Goal: Task Accomplishment & Management: Complete application form

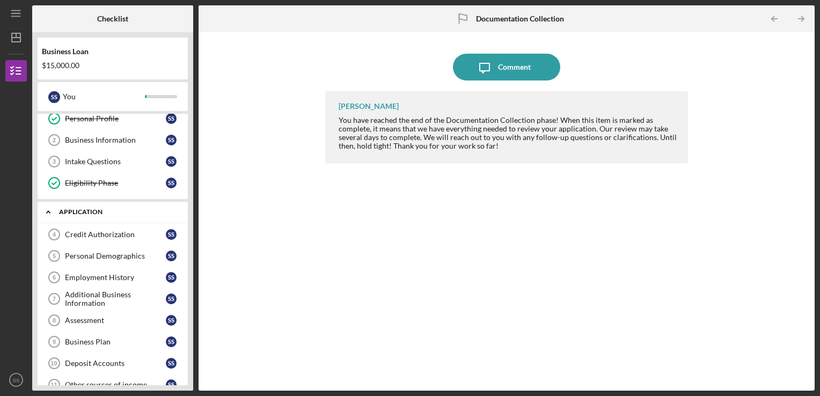
scroll to position [107, 0]
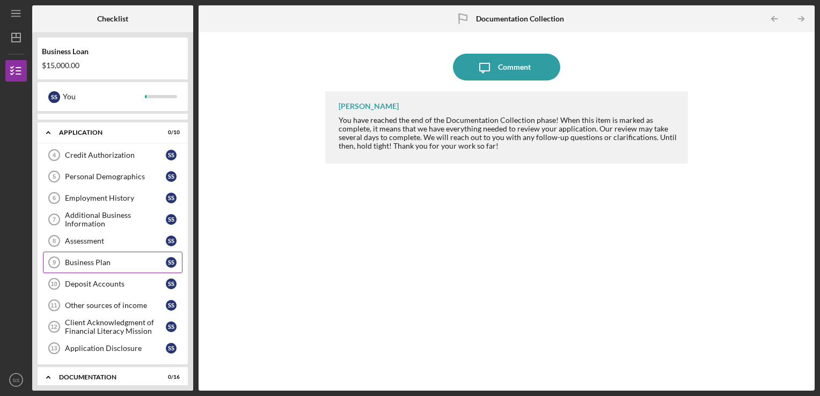
click at [106, 258] on div "Business Plan" at bounding box center [115, 262] width 101 height 9
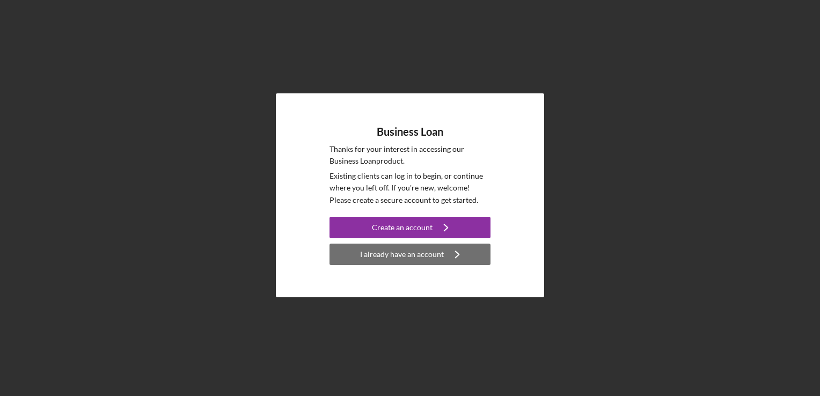
click at [412, 255] on div "I already have an account" at bounding box center [402, 254] width 84 height 21
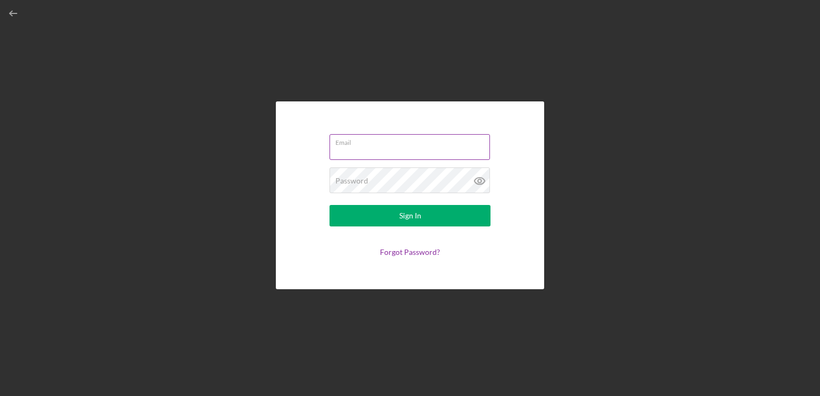
click at [392, 145] on div "Email" at bounding box center [409, 147] width 161 height 27
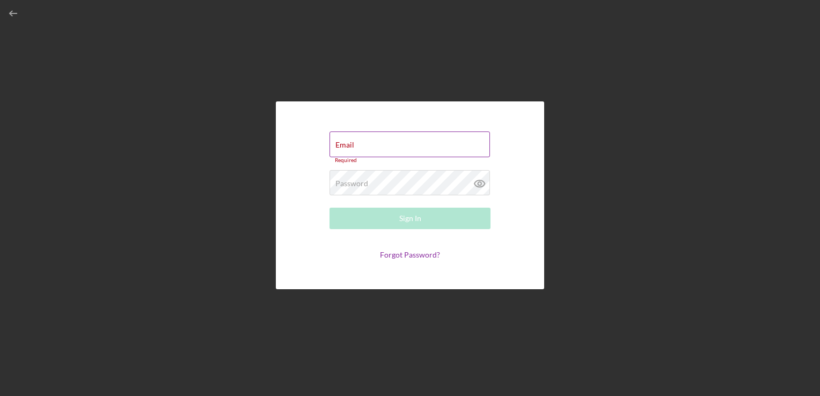
click at [392, 145] on input "Email" at bounding box center [409, 144] width 160 height 26
type input "Sayed.Sameh@globalrefuge.org"
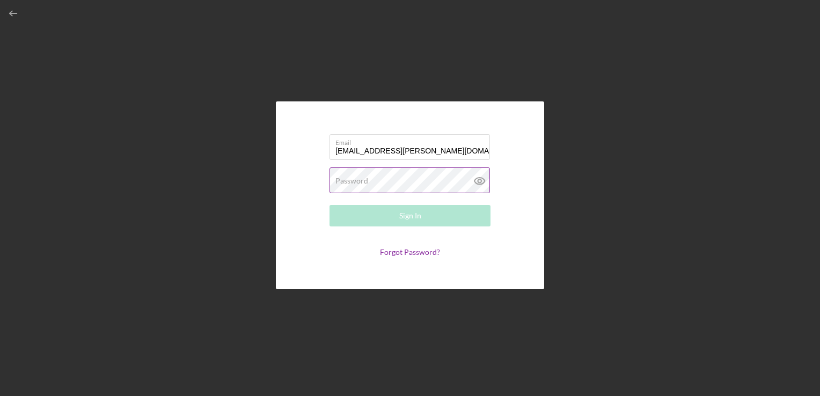
click at [365, 182] on label "Password" at bounding box center [351, 180] width 33 height 9
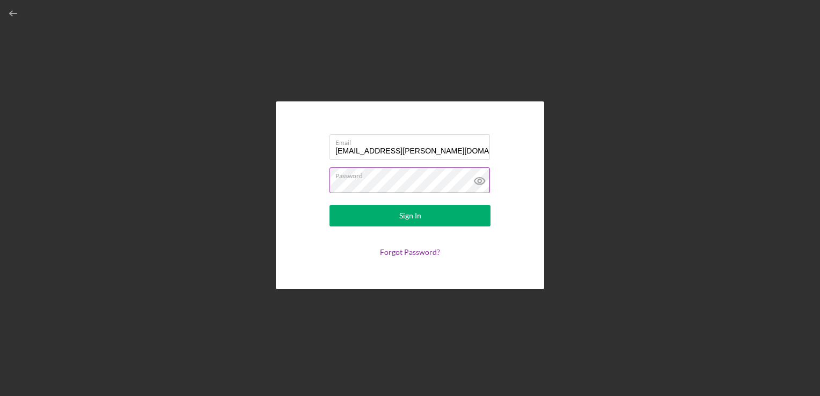
click at [329, 205] on button "Sign In" at bounding box center [409, 215] width 161 height 21
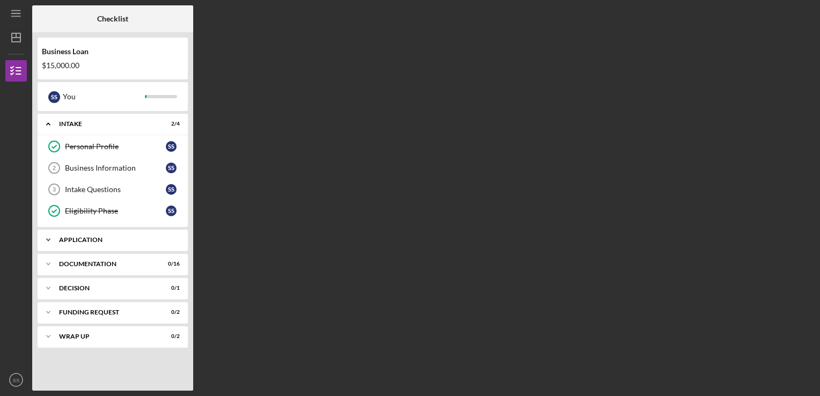
click at [95, 235] on div "Icon/Expander Application 0 / 10" at bounding box center [113, 239] width 150 height 21
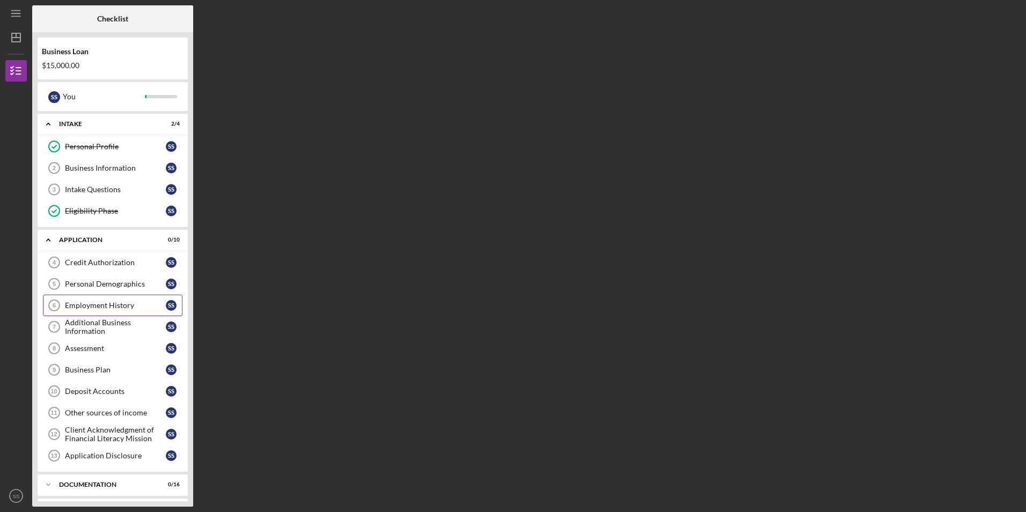
click at [97, 306] on div "Employment History" at bounding box center [115, 305] width 101 height 9
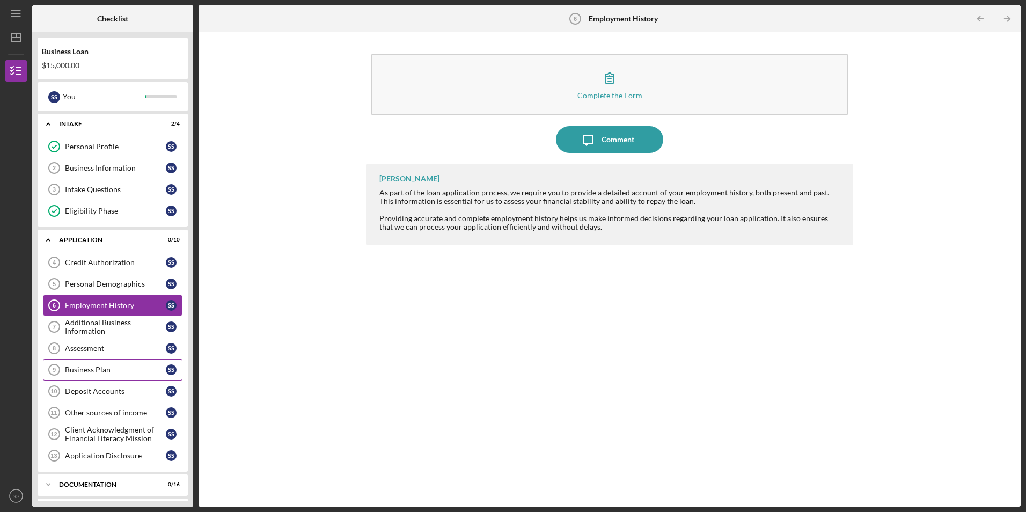
click at [93, 368] on div "Business Plan" at bounding box center [115, 369] width 101 height 9
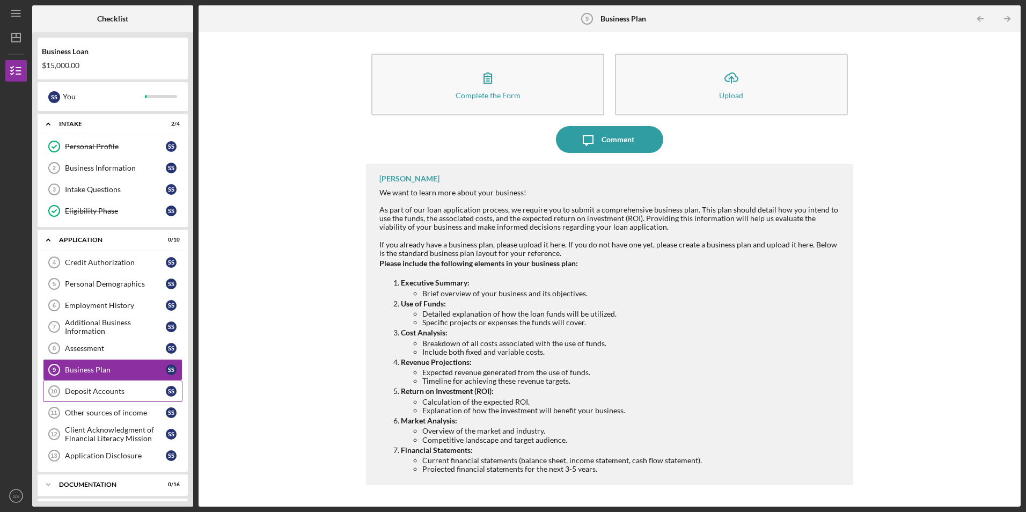
click at [94, 387] on div "Deposit Accounts" at bounding box center [115, 391] width 101 height 9
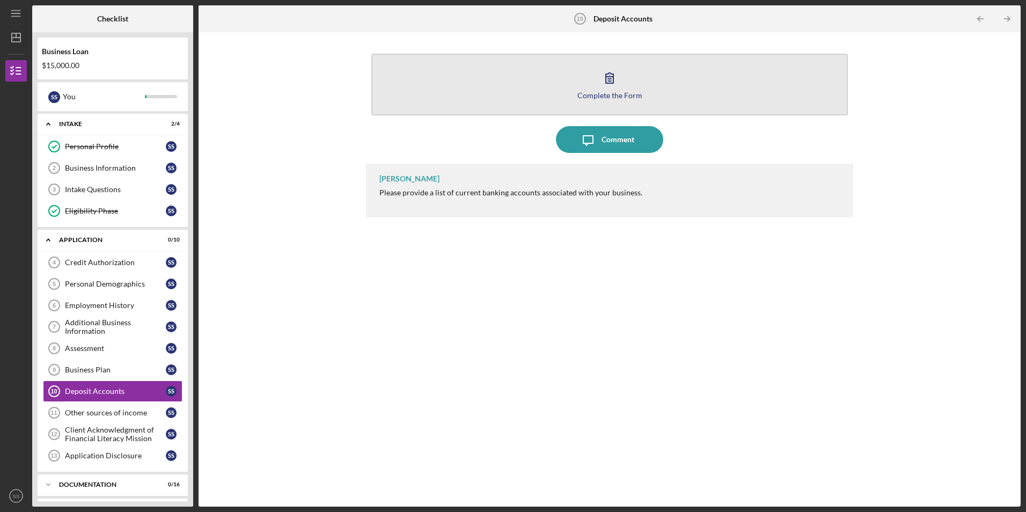
click at [608, 91] on div "Complete the Form" at bounding box center [609, 95] width 65 height 8
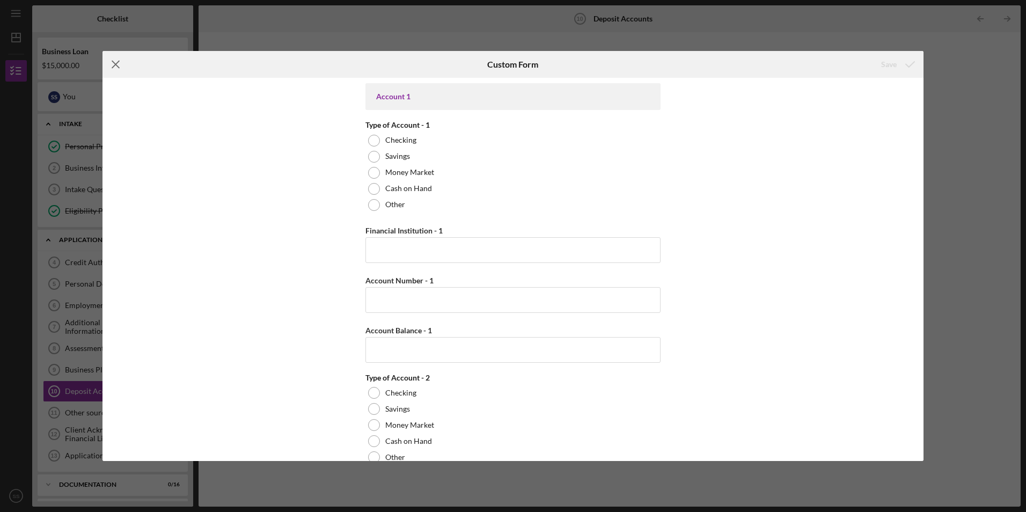
click at [117, 64] on icon "Icon/Menu Close" at bounding box center [115, 64] width 27 height 27
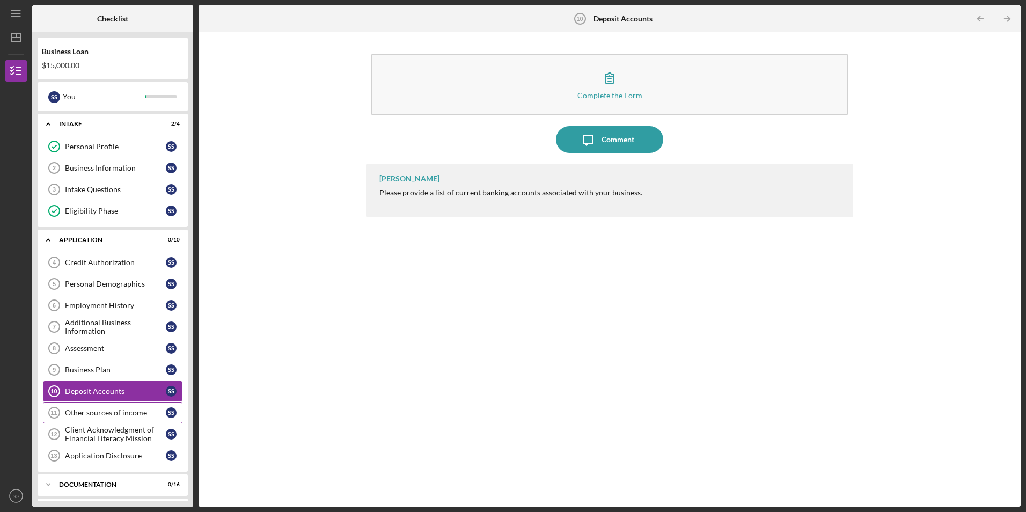
click at [115, 395] on div "Other sources of income" at bounding box center [115, 412] width 101 height 9
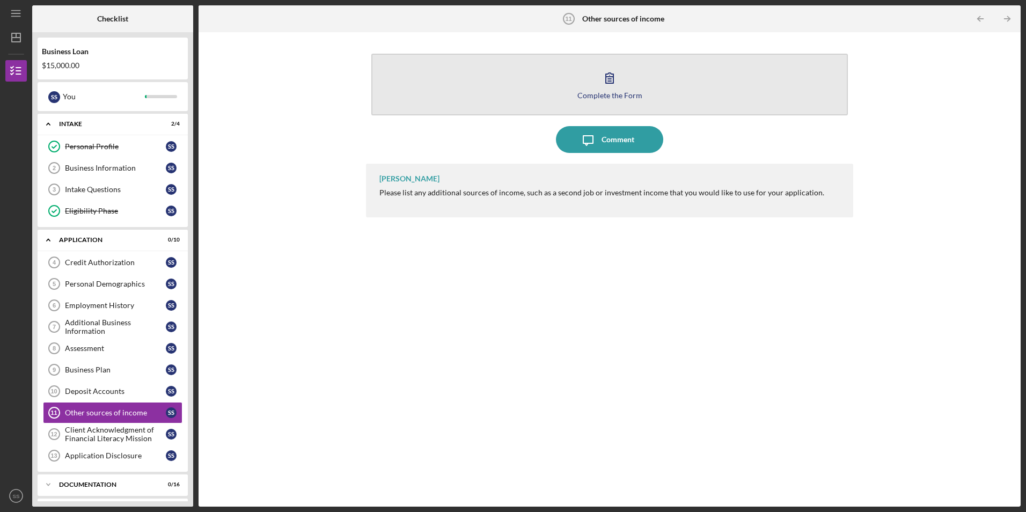
click at [607, 92] on div "Complete the Form" at bounding box center [609, 95] width 65 height 8
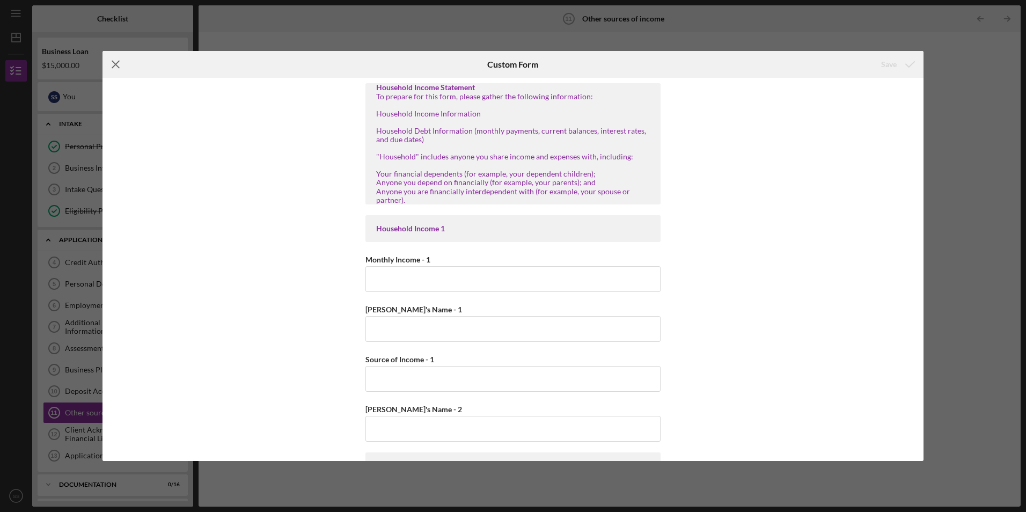
click at [115, 64] on line at bounding box center [115, 64] width 7 height 7
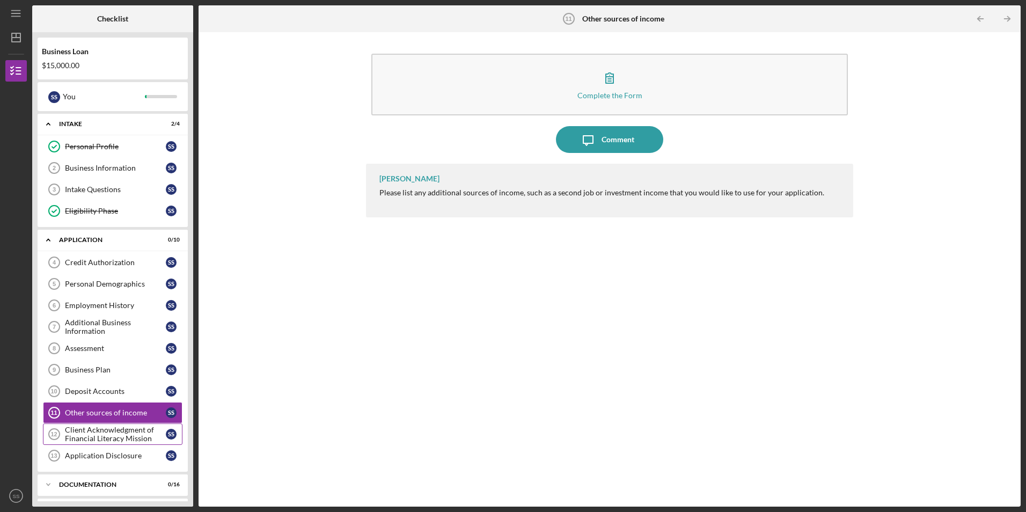
click at [127, 395] on div "Client Acknowledgment of Financial Literacy Mission" at bounding box center [115, 433] width 101 height 17
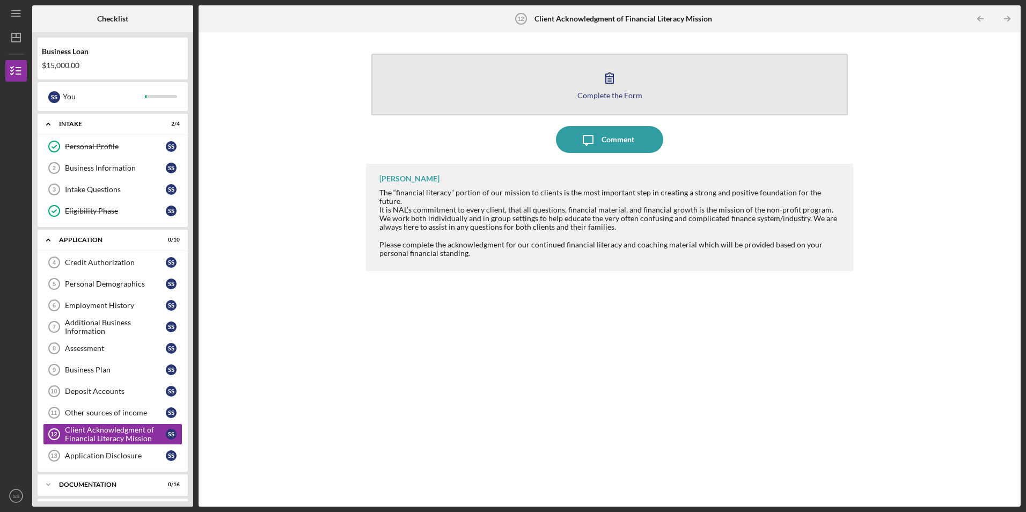
click at [606, 94] on div "Complete the Form" at bounding box center [609, 95] width 65 height 8
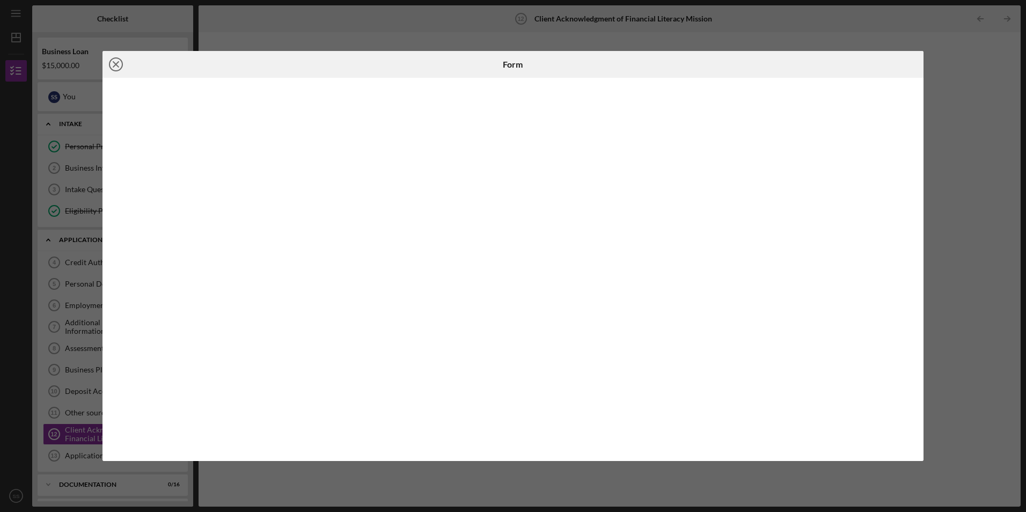
click at [115, 63] on line at bounding box center [115, 64] width 5 height 5
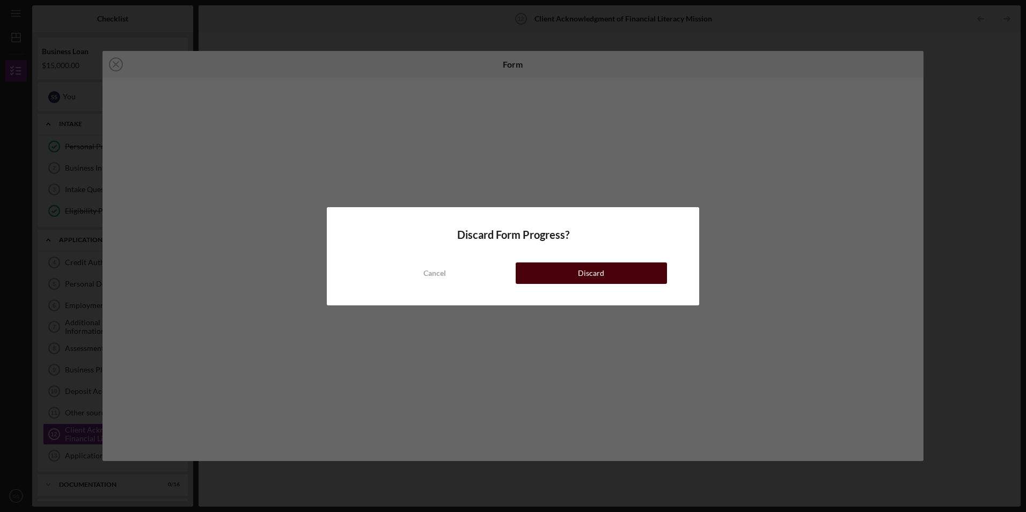
click at [577, 269] on button "Discard" at bounding box center [590, 272] width 151 height 21
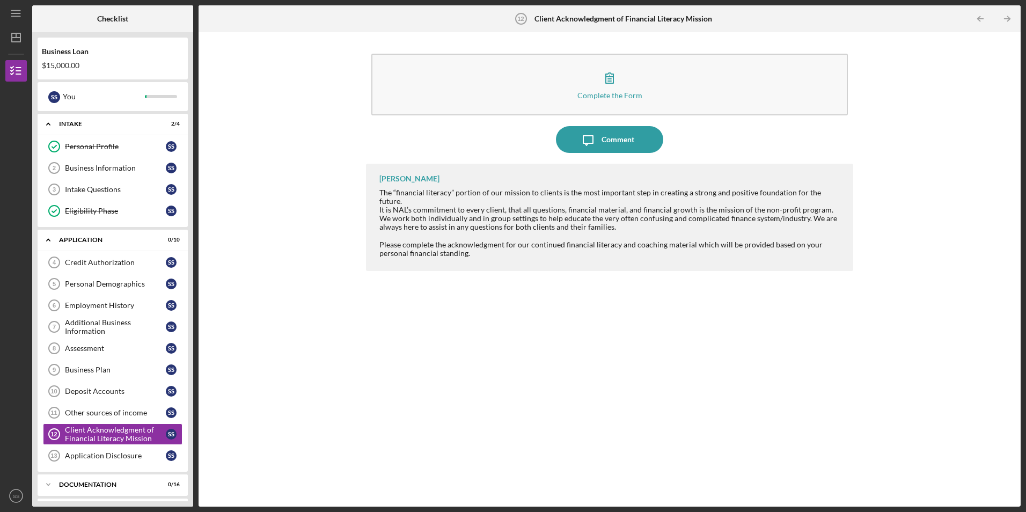
scroll to position [54, 0]
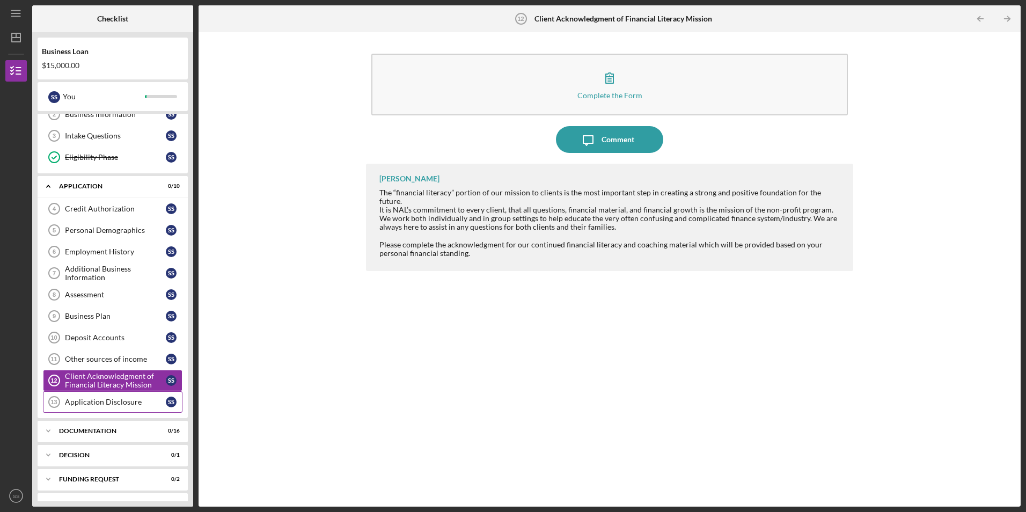
click at [120, 395] on div "Application Disclosure" at bounding box center [115, 401] width 101 height 9
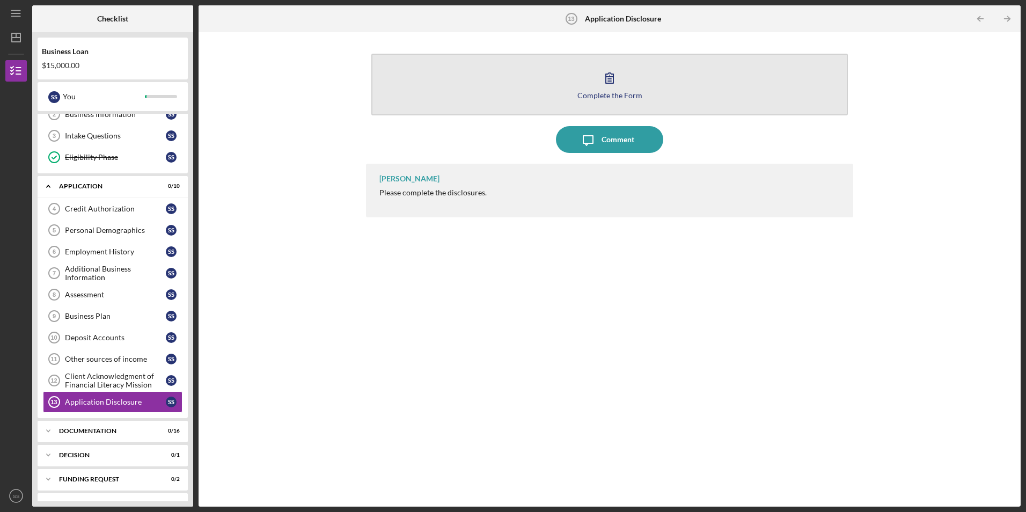
click at [608, 96] on div "Complete the Form" at bounding box center [609, 95] width 65 height 8
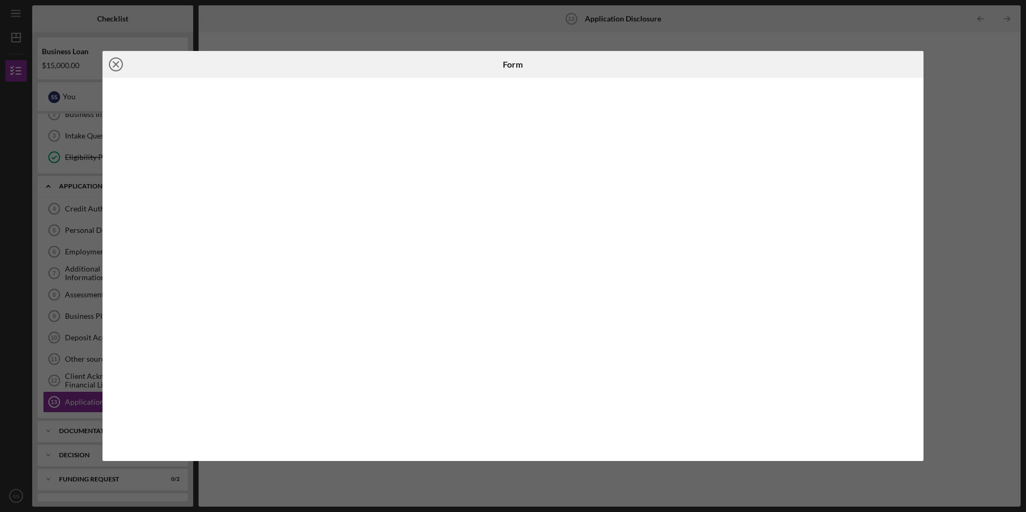
click at [116, 61] on icon "Icon/Close" at bounding box center [115, 64] width 27 height 27
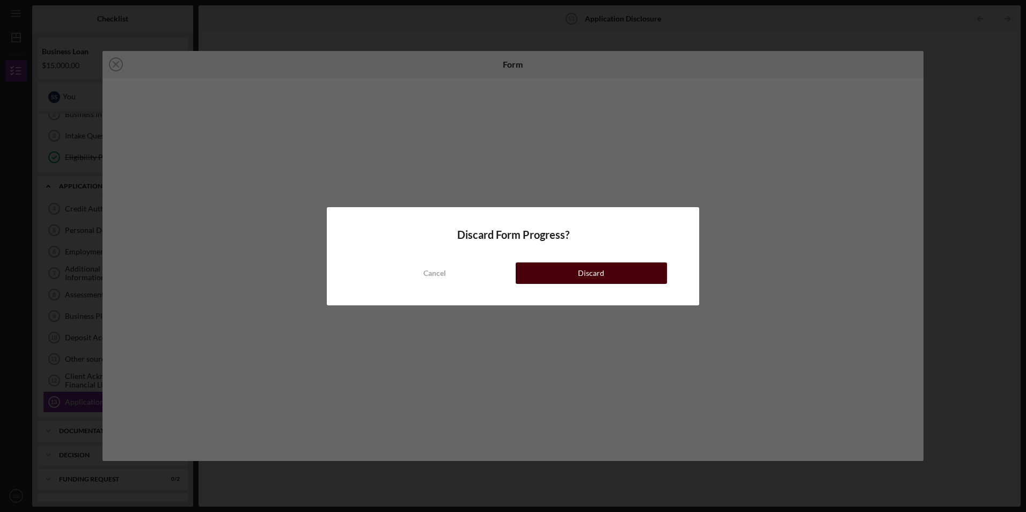
click at [588, 274] on div "Discard" at bounding box center [591, 272] width 26 height 21
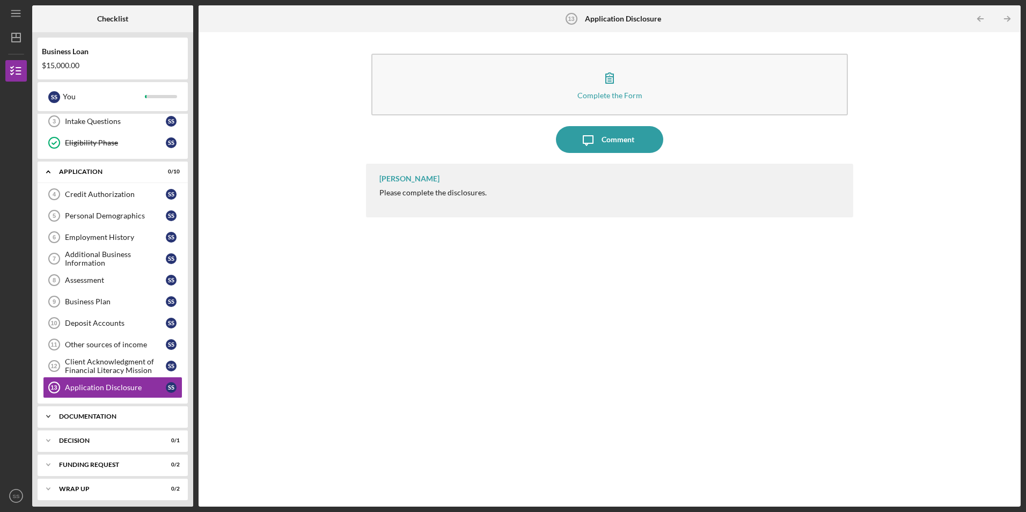
scroll to position [72, 0]
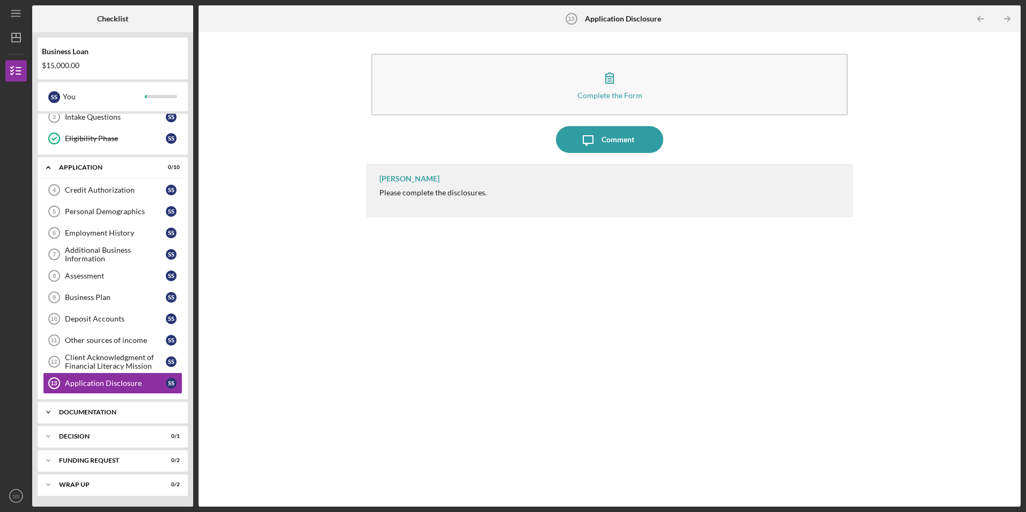
click at [122, 395] on div "Icon/Expander Documentation 0 / 16" at bounding box center [113, 411] width 150 height 21
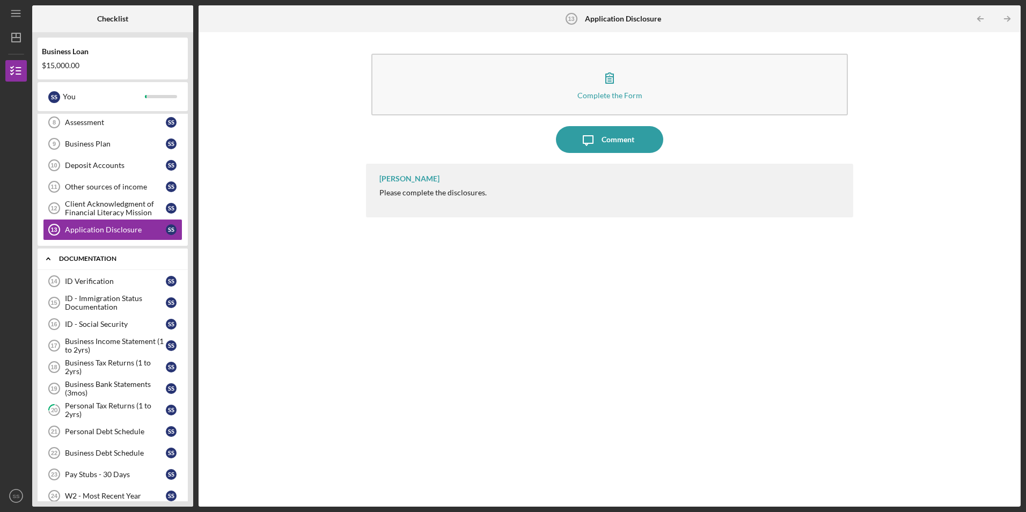
scroll to position [287, 0]
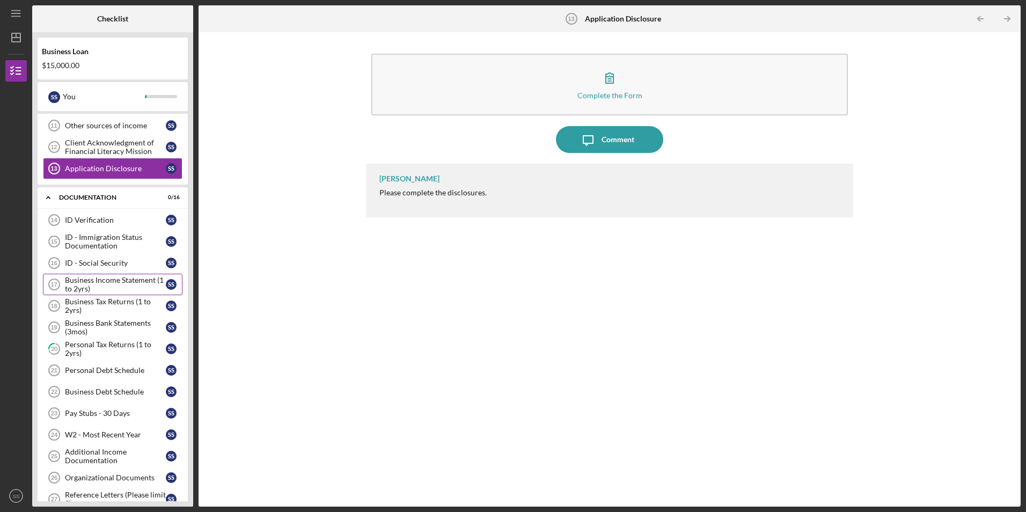
click at [108, 283] on div "Business Income Statement (1 to 2yrs)" at bounding box center [115, 284] width 101 height 17
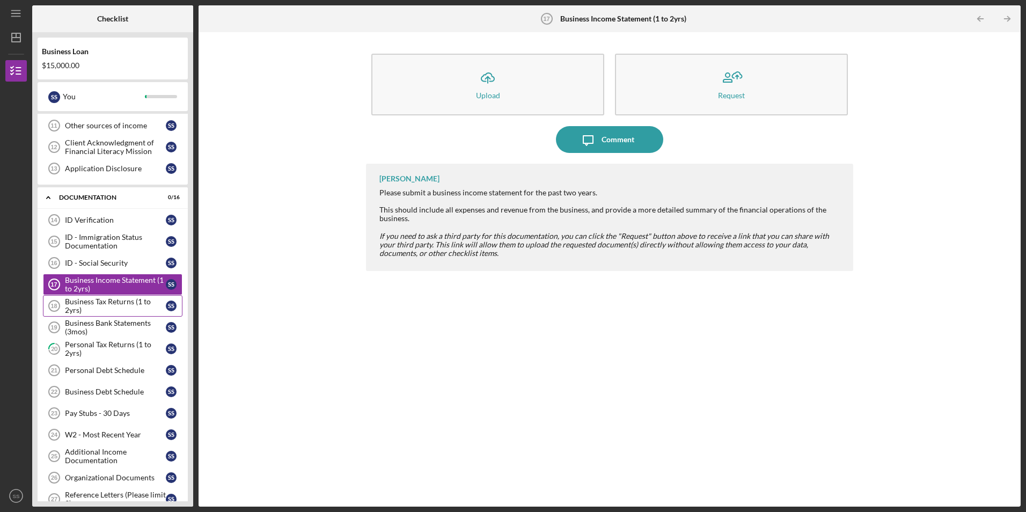
click at [106, 300] on div "Business Tax Returns (1 to 2yrs)" at bounding box center [115, 305] width 101 height 17
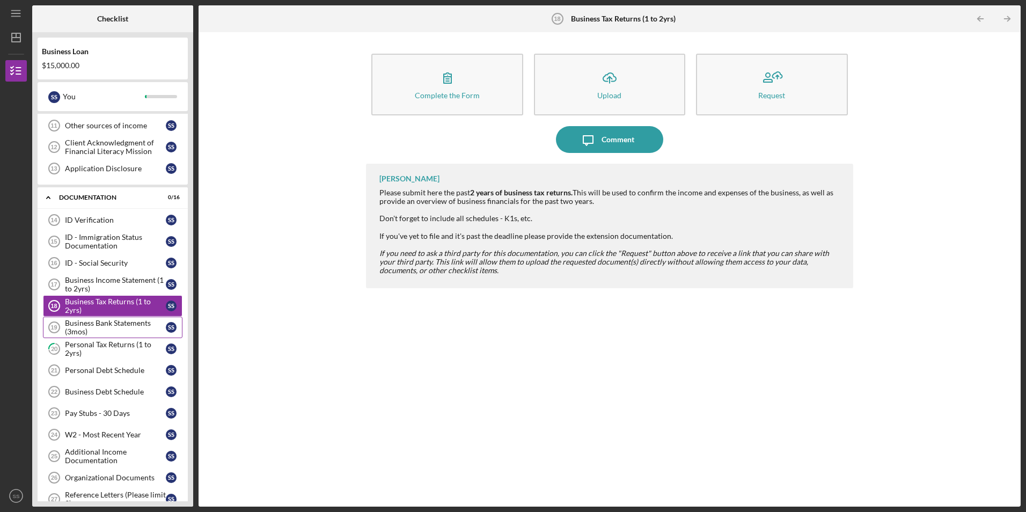
click at [95, 327] on div "Business Bank Statements (3mos)" at bounding box center [115, 327] width 101 height 17
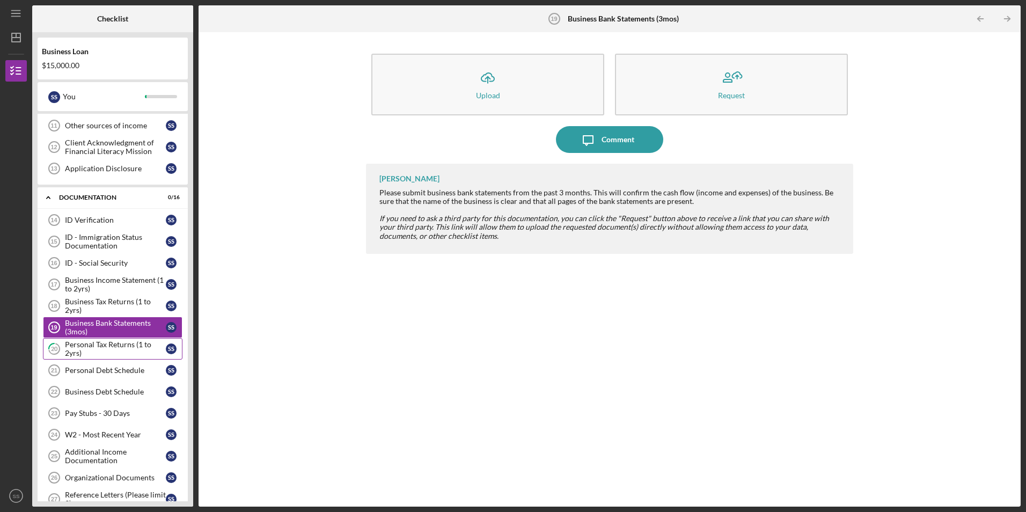
click at [96, 346] on div "Personal Tax Returns (1 to 2yrs)" at bounding box center [115, 348] width 101 height 17
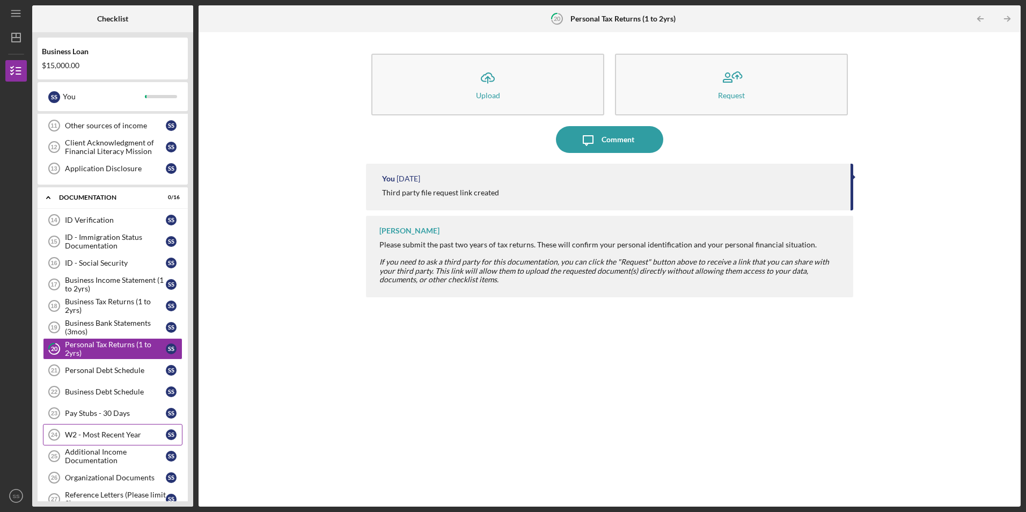
click at [111, 395] on link "W2 - Most Recent Year 24 W2 - Most Recent Year S S" at bounding box center [112, 434] width 139 height 21
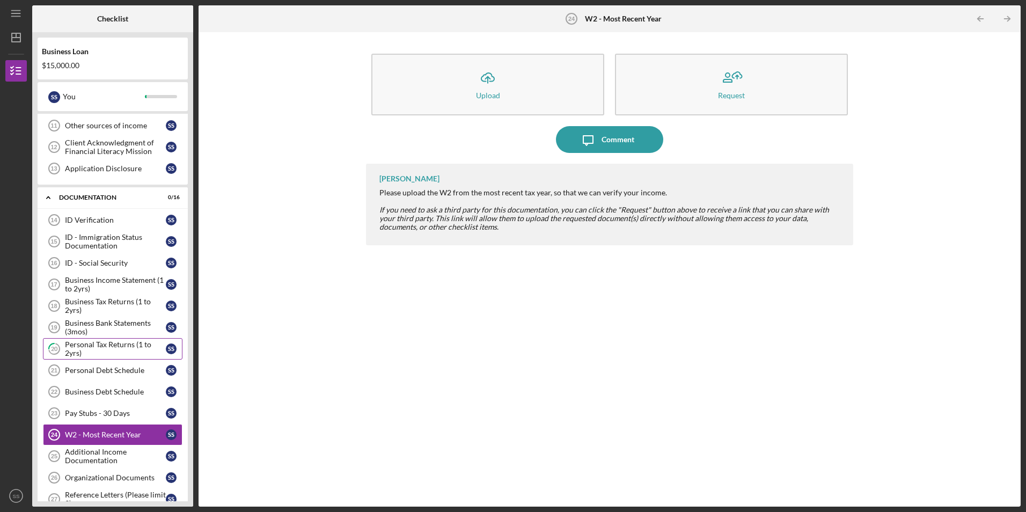
click at [110, 348] on div "Personal Tax Returns (1 to 2yrs)" at bounding box center [115, 348] width 101 height 17
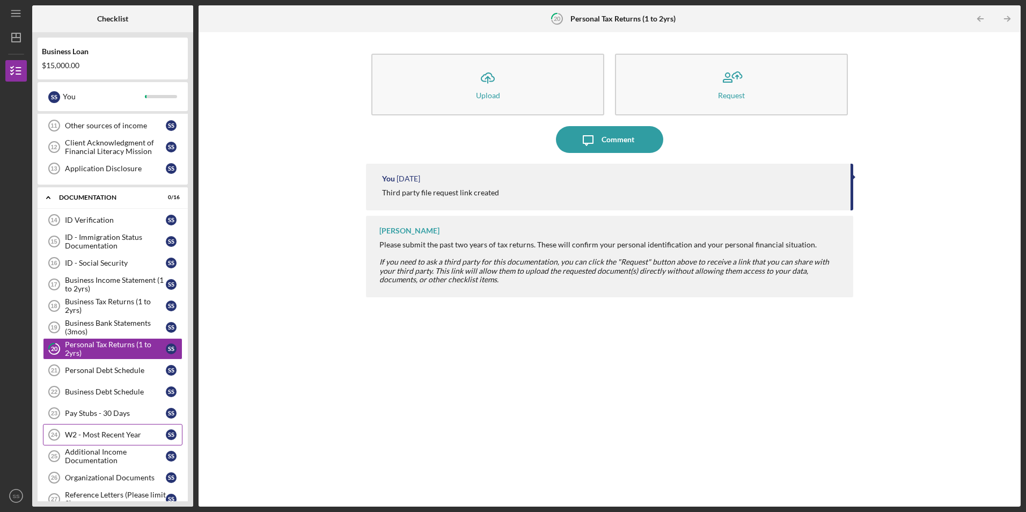
click at [117, 395] on div "W2 - Most Recent Year" at bounding box center [115, 434] width 101 height 9
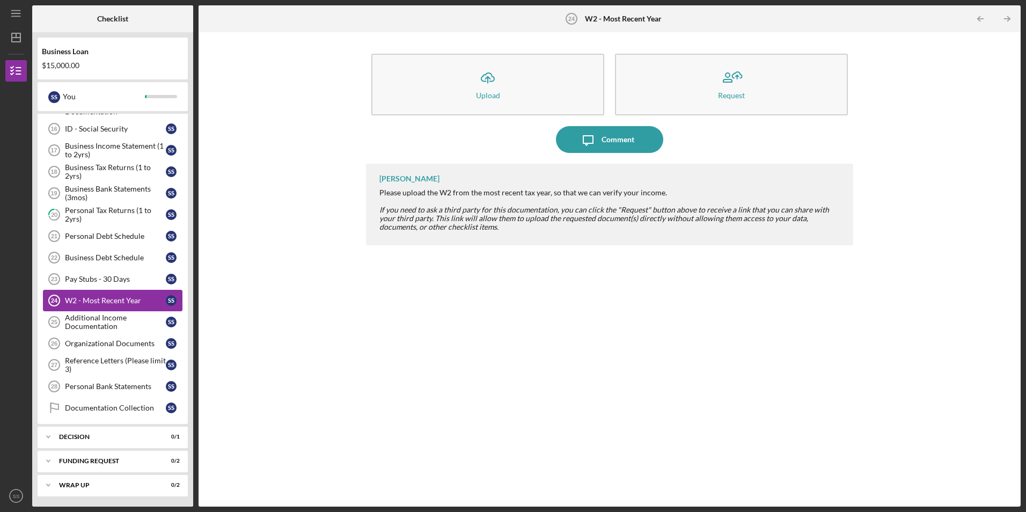
scroll to position [422, 0]
click at [113, 341] on div "Organizational Documents" at bounding box center [115, 342] width 101 height 9
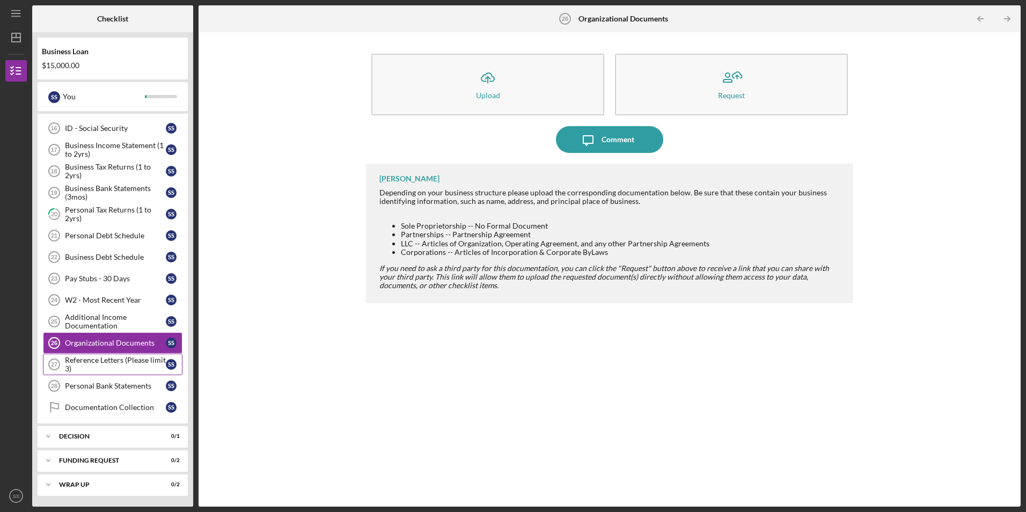
click at [123, 364] on div "Reference Letters (Please limit 3)" at bounding box center [115, 364] width 101 height 17
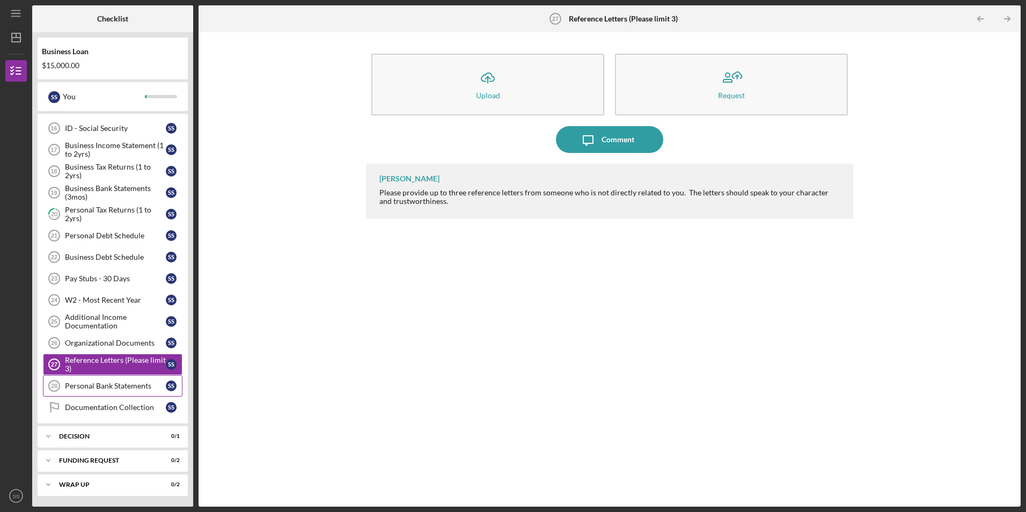
click at [113, 388] on div "Personal Bank Statements" at bounding box center [115, 385] width 101 height 9
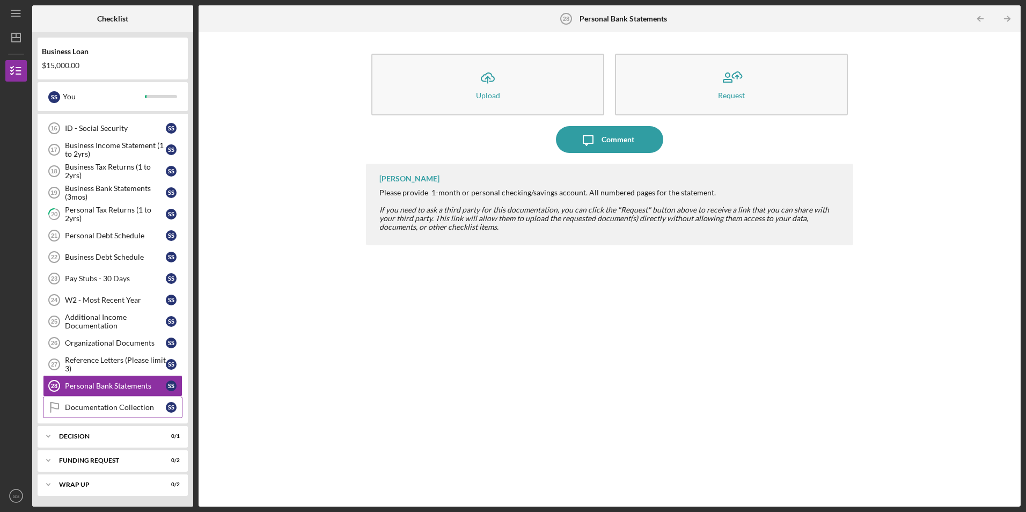
click at [110, 395] on div "Documentation Collection" at bounding box center [115, 407] width 101 height 9
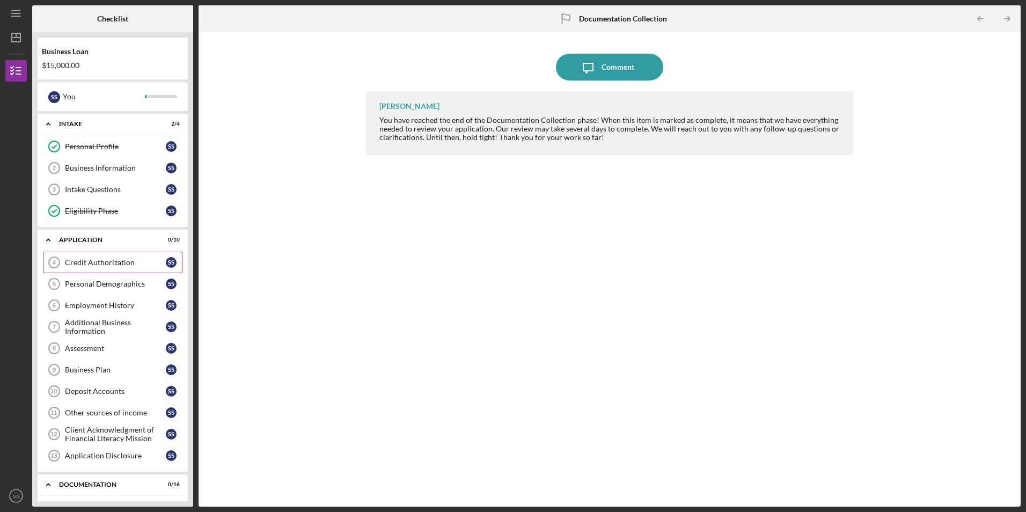
click at [114, 258] on div "Credit Authorization" at bounding box center [115, 262] width 101 height 9
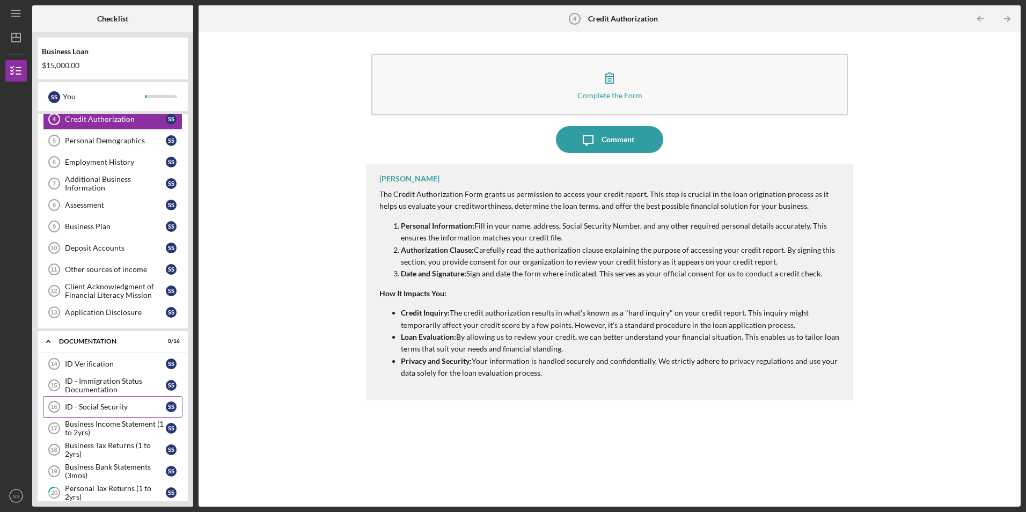
scroll to position [161, 0]
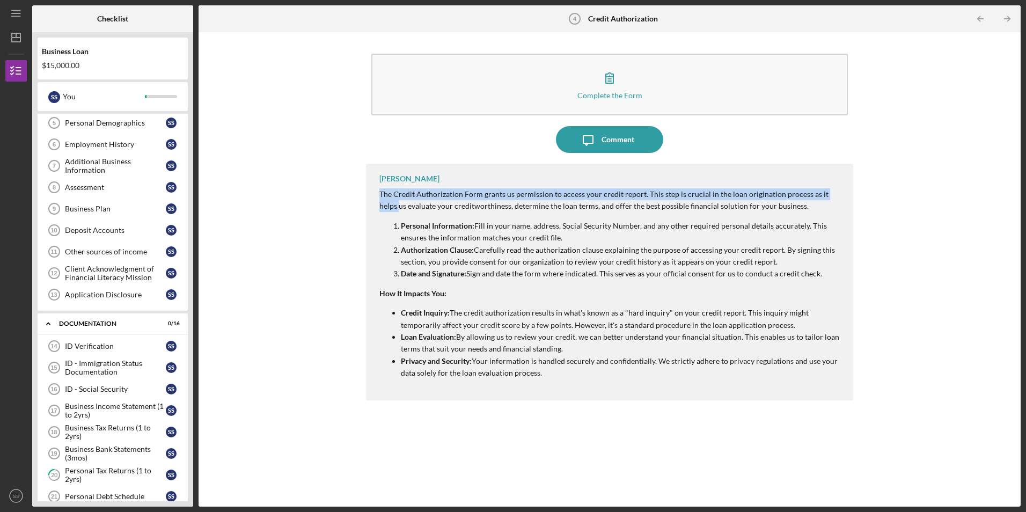
drag, startPoint x: 196, startPoint y: 191, endPoint x: 197, endPoint y: 210, distance: 19.3
click at [197, 210] on div "Checklist Business Loan $15,000.00 S S You Icon/Expander Intake 2 / 4 Personal …" at bounding box center [526, 255] width 988 height 501
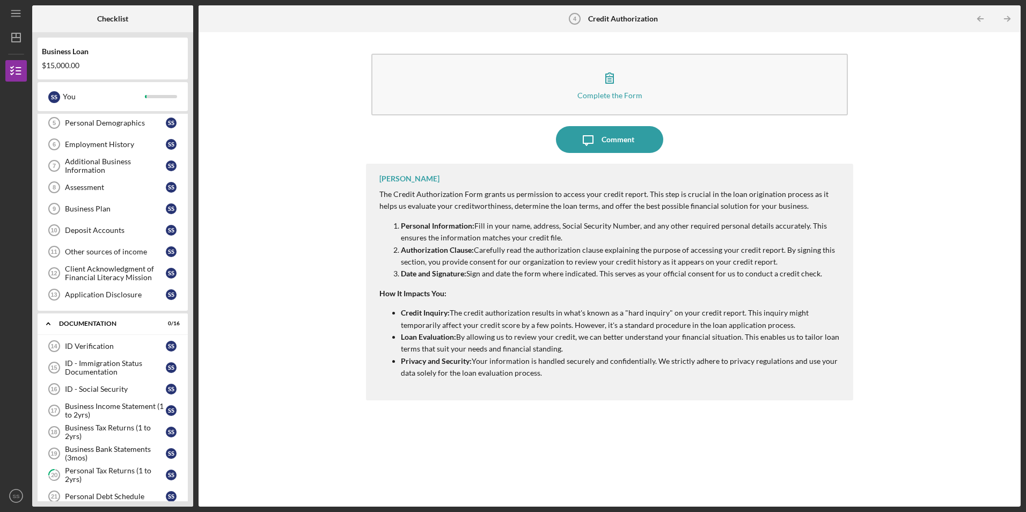
drag, startPoint x: 197, startPoint y: 210, endPoint x: 303, endPoint y: 82, distance: 166.5
click at [303, 82] on div "Complete the Form Form Icon/Message Comment John Sinclair The Credit Authorizat…" at bounding box center [609, 269] width 811 height 463
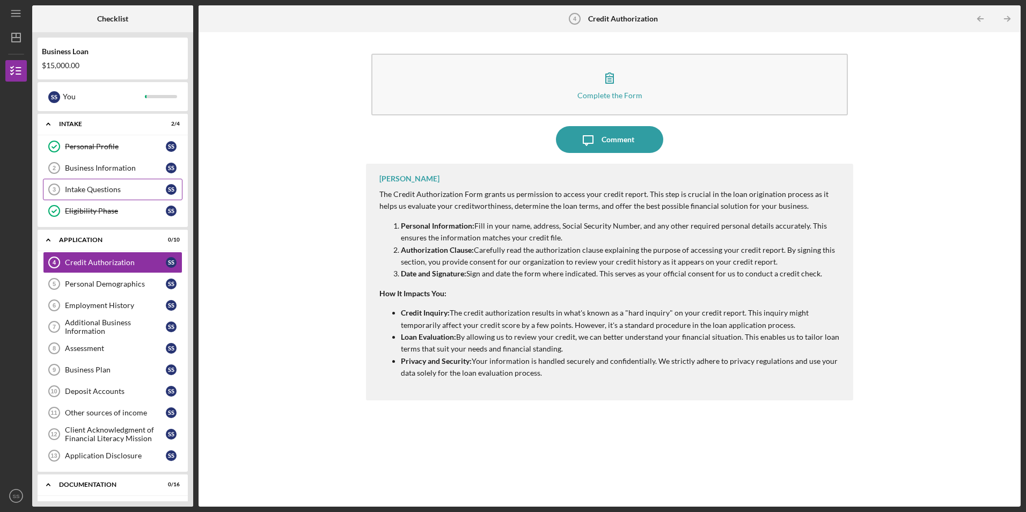
click at [106, 183] on link "Intake Questions 3 Intake Questions S S" at bounding box center [112, 189] width 139 height 21
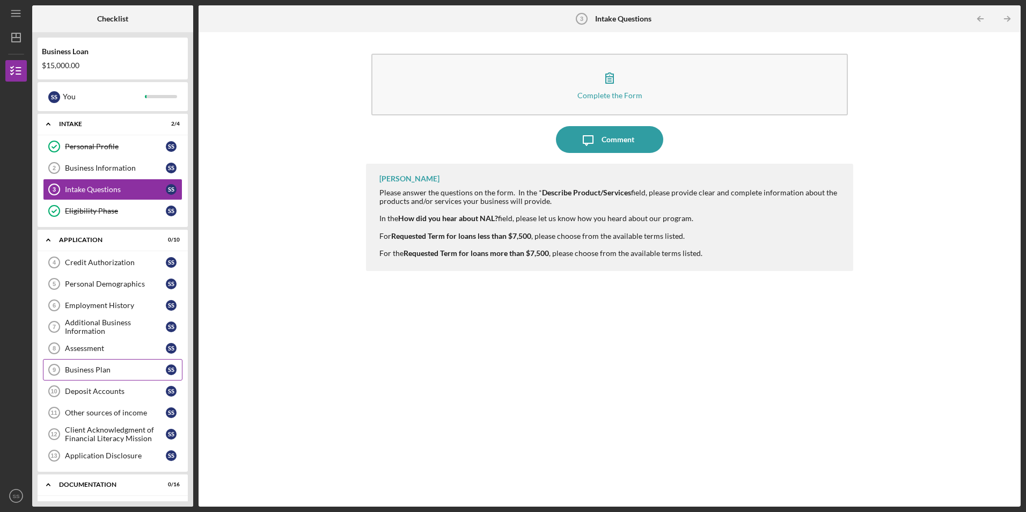
click at [93, 368] on div "Business Plan" at bounding box center [115, 369] width 101 height 9
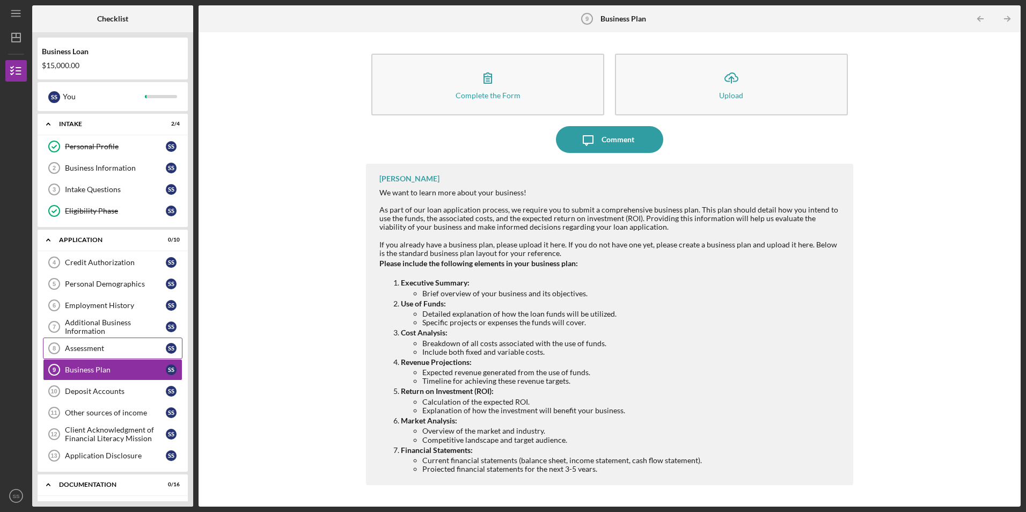
click at [101, 345] on div "Assessment" at bounding box center [115, 348] width 101 height 9
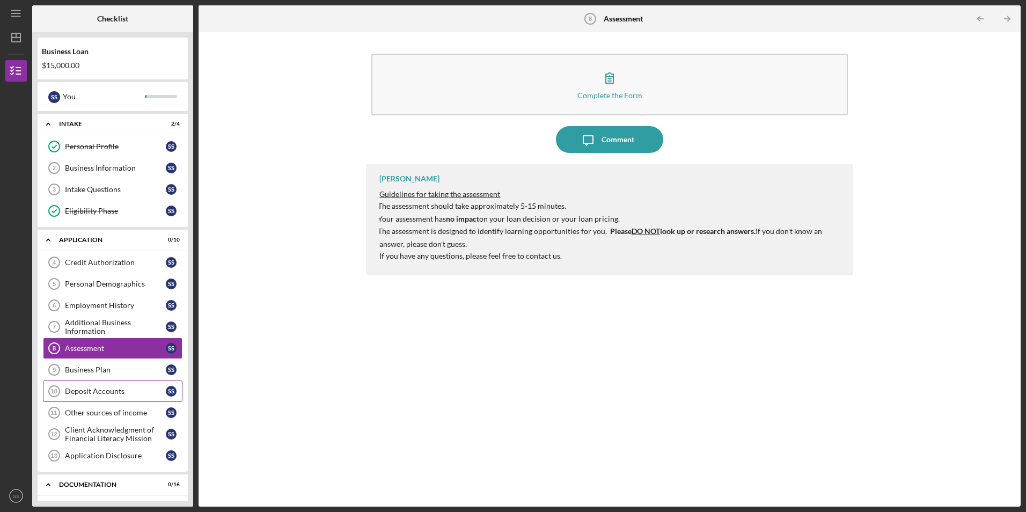
click at [98, 394] on div "Deposit Accounts" at bounding box center [115, 391] width 101 height 9
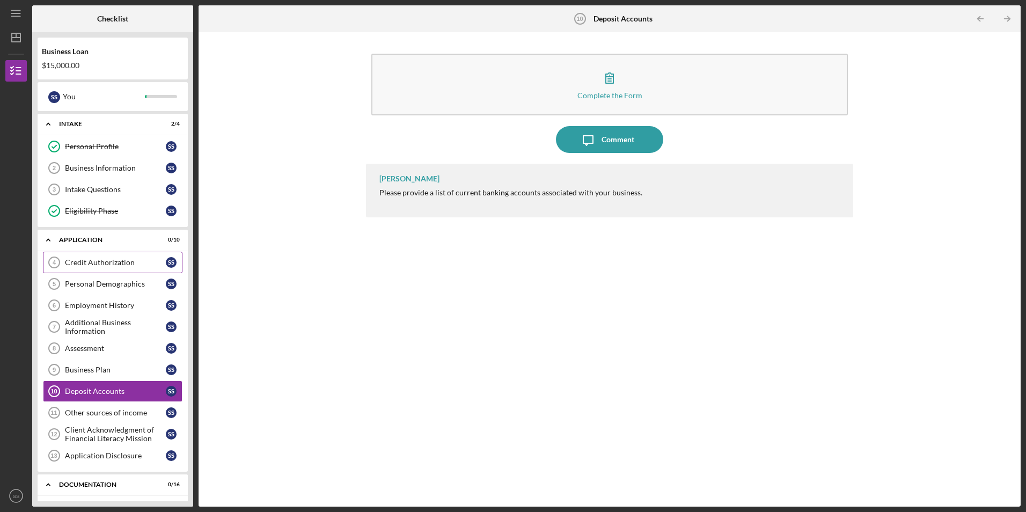
click at [109, 260] on div "Credit Authorization" at bounding box center [115, 262] width 101 height 9
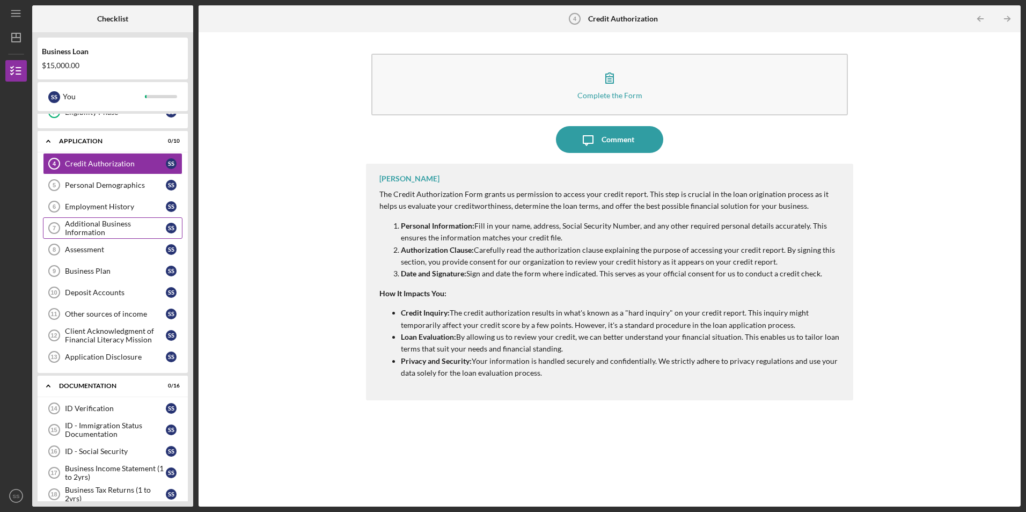
scroll to position [161, 0]
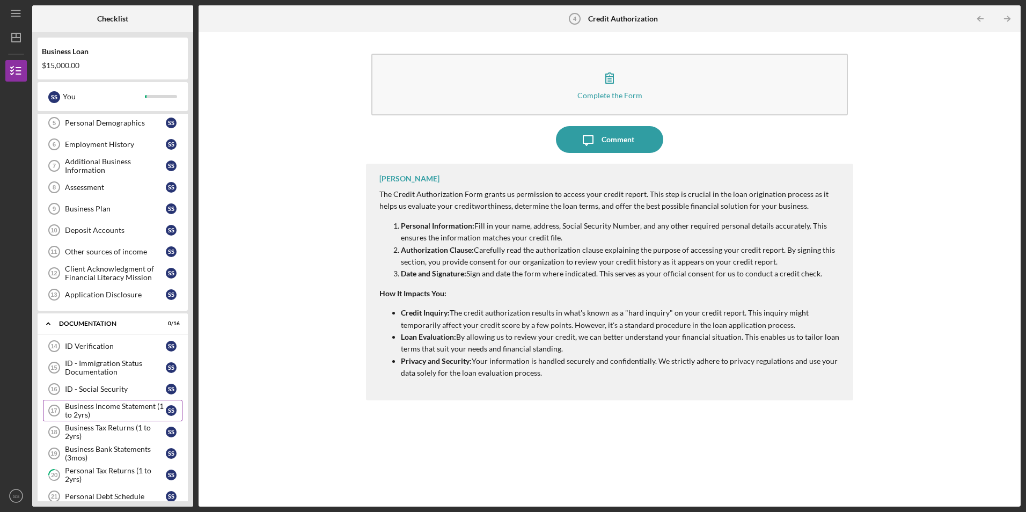
click at [95, 395] on div "Business Income Statement (1 to 2yrs)" at bounding box center [115, 410] width 101 height 17
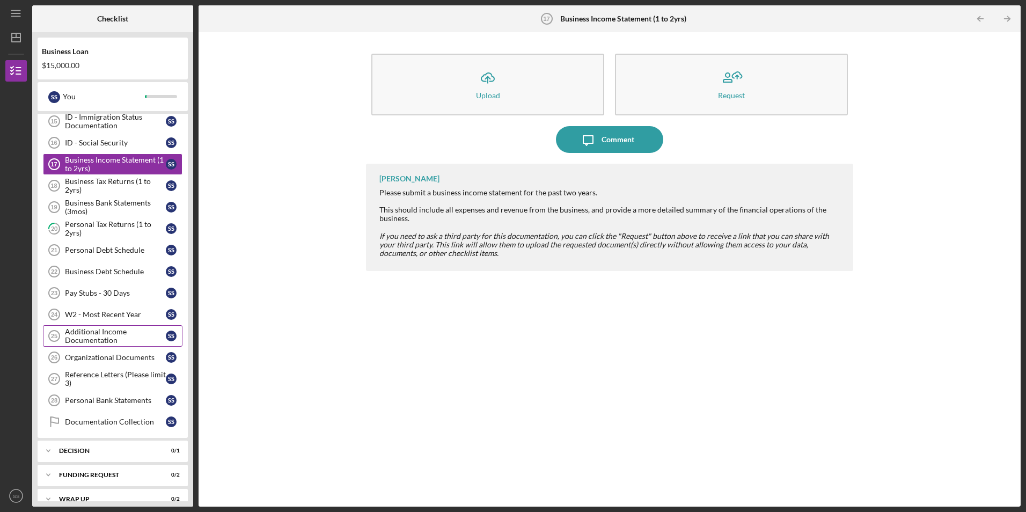
scroll to position [422, 0]
